Goal: Information Seeking & Learning: Learn about a topic

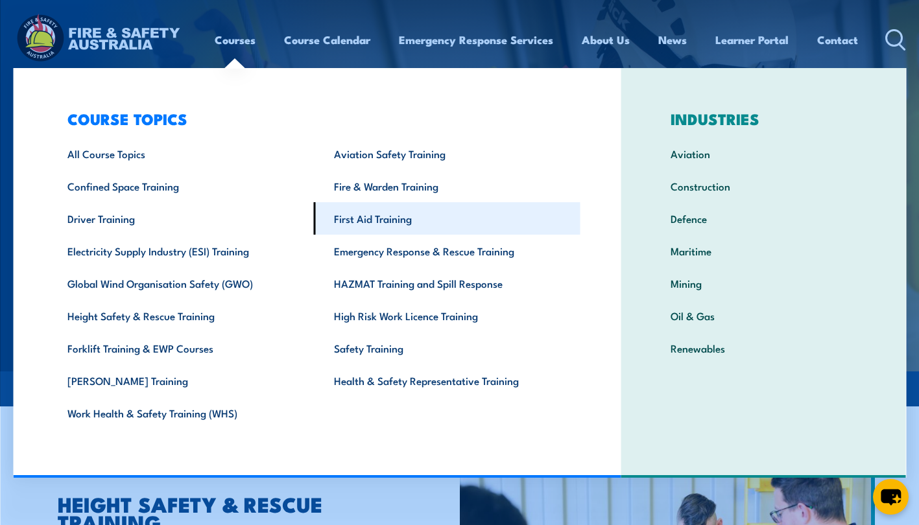
click at [379, 220] on link "First Aid Training" at bounding box center [447, 218] width 266 height 32
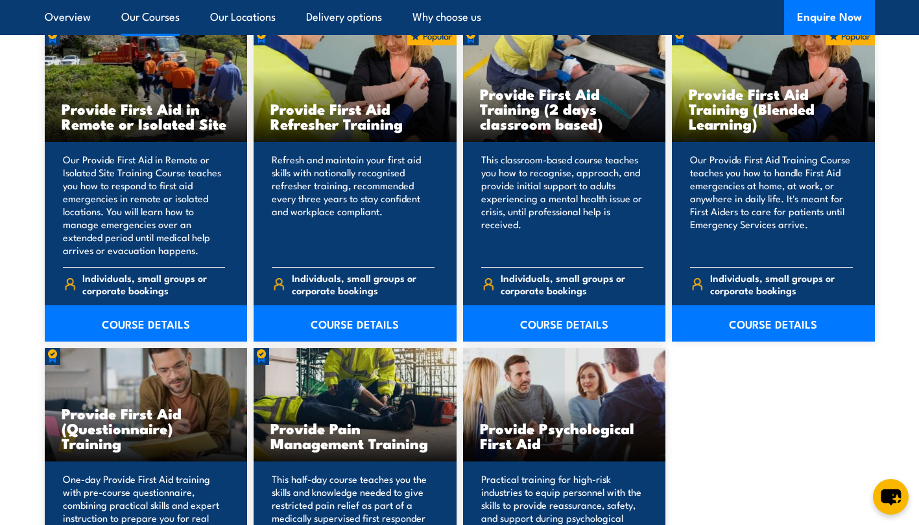
scroll to position [2006, 0]
